Goal: Information Seeking & Learning: Check status

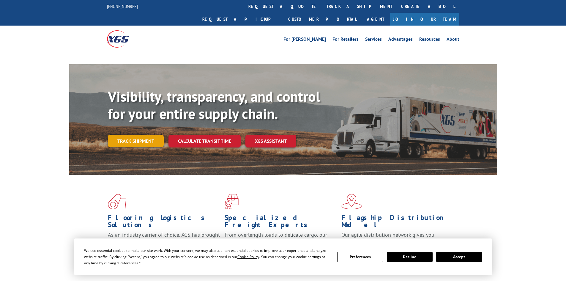
click at [148, 127] on div "Visibility, transparency, and control for your entire supply chain. Track shipm…" at bounding box center [302, 129] width 389 height 83
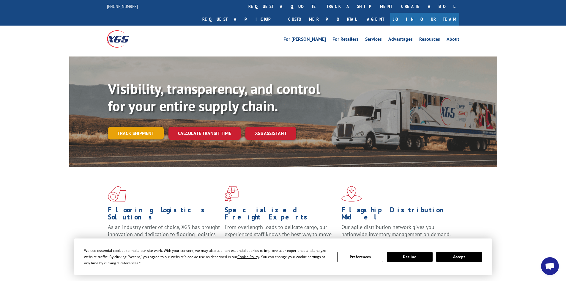
click at [140, 127] on link "Track shipment" at bounding box center [136, 133] width 56 height 12
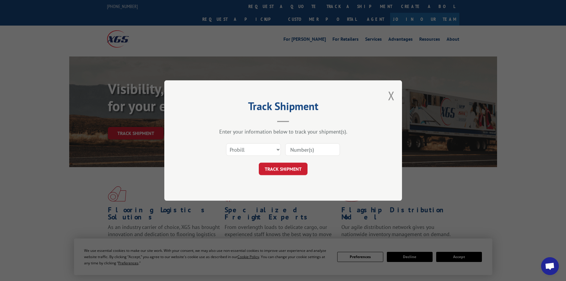
click at [308, 146] on input at bounding box center [312, 149] width 55 height 12
paste input "17664801"
type input "17664801"
click at [278, 165] on button "TRACK SHIPMENT" at bounding box center [283, 168] width 49 height 12
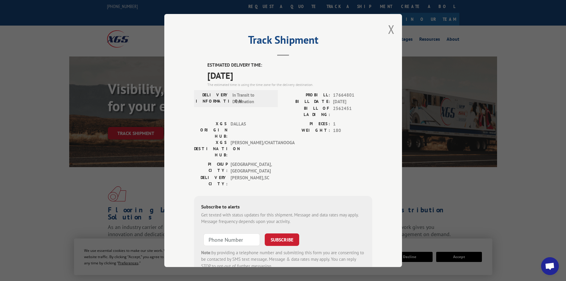
click at [342, 95] on span "17664801" at bounding box center [352, 95] width 39 height 7
click at [342, 91] on div "ESTIMATED DELIVERY TIME: [DATE] The estimated time is using the time zone for t…" at bounding box center [283, 169] width 178 height 214
click at [343, 92] on span "17664801" at bounding box center [352, 95] width 39 height 7
copy span "17664801"
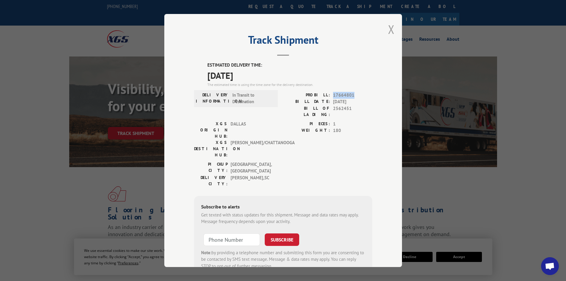
click at [388, 28] on button "Close modal" at bounding box center [391, 29] width 7 height 16
